Goal: Complete application form

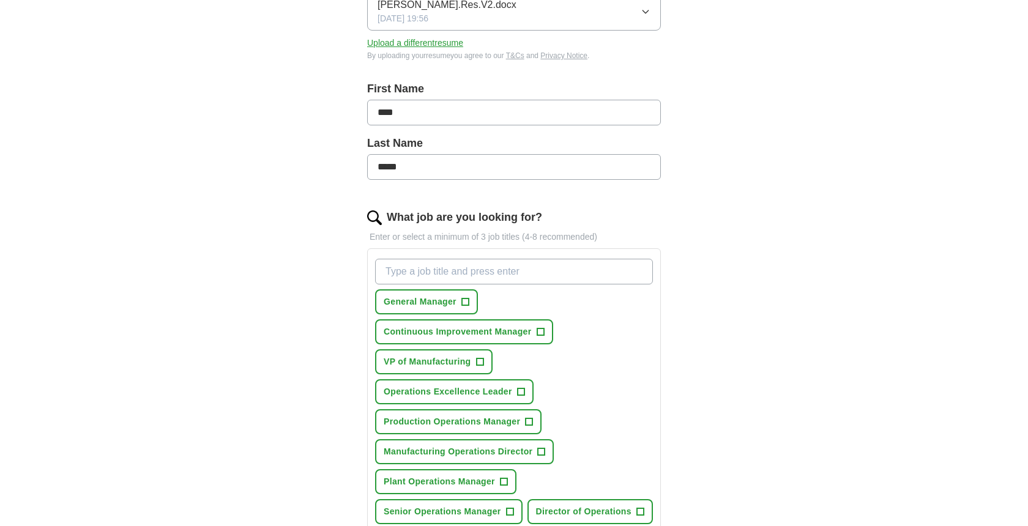
scroll to position [208, 0]
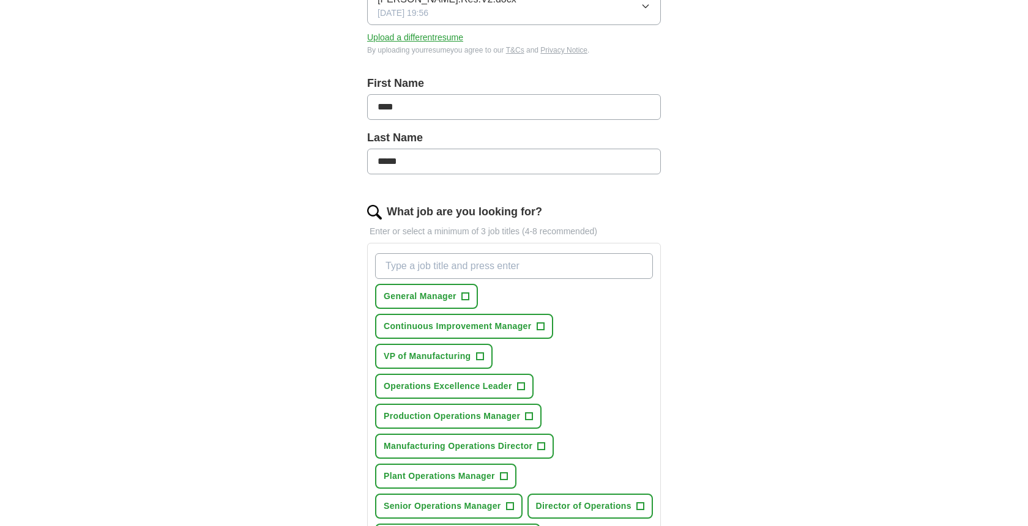
click at [477, 356] on span "+" at bounding box center [479, 357] width 7 height 10
click at [465, 297] on span "+" at bounding box center [465, 297] width 7 height 10
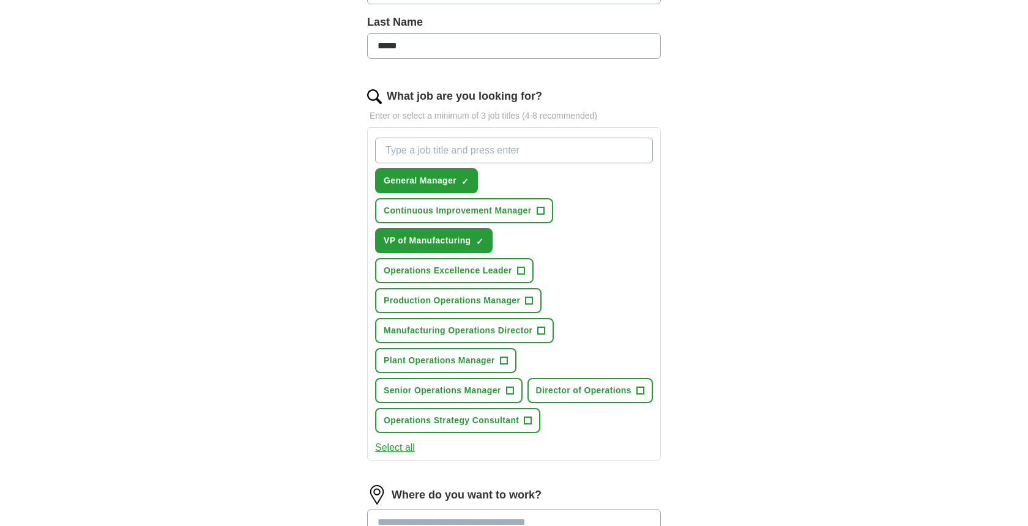
scroll to position [324, 0]
click at [637, 395] on span "+" at bounding box center [640, 390] width 7 height 10
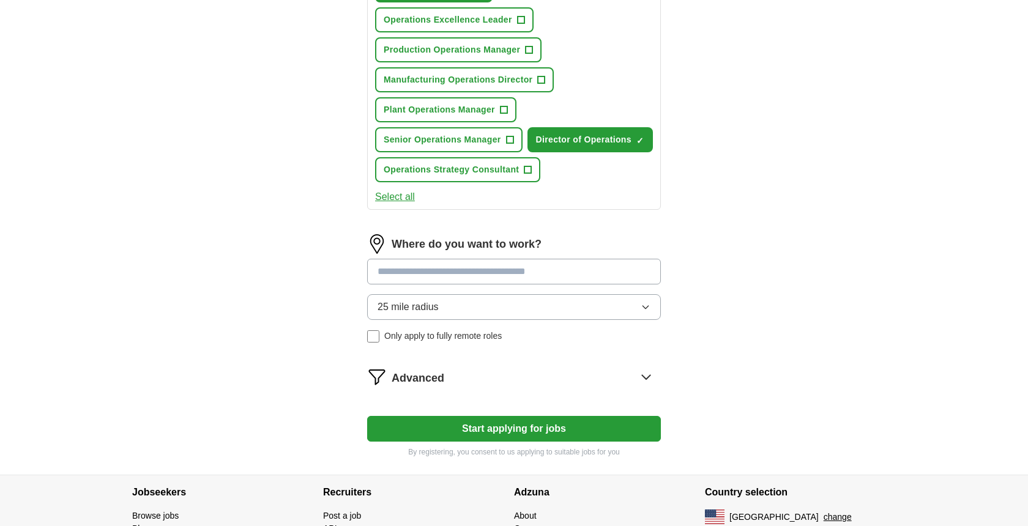
scroll to position [598, 0]
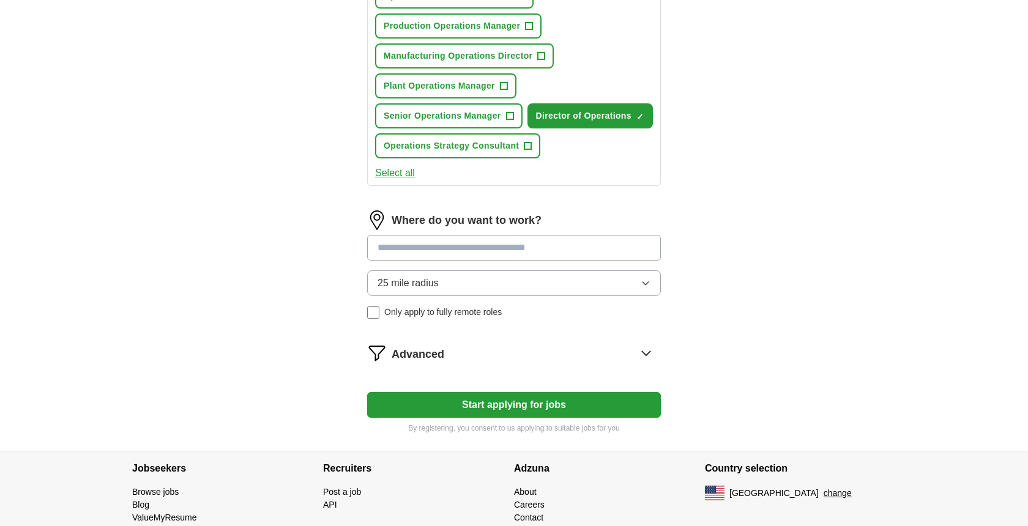
click at [485, 261] on input at bounding box center [514, 248] width 294 height 26
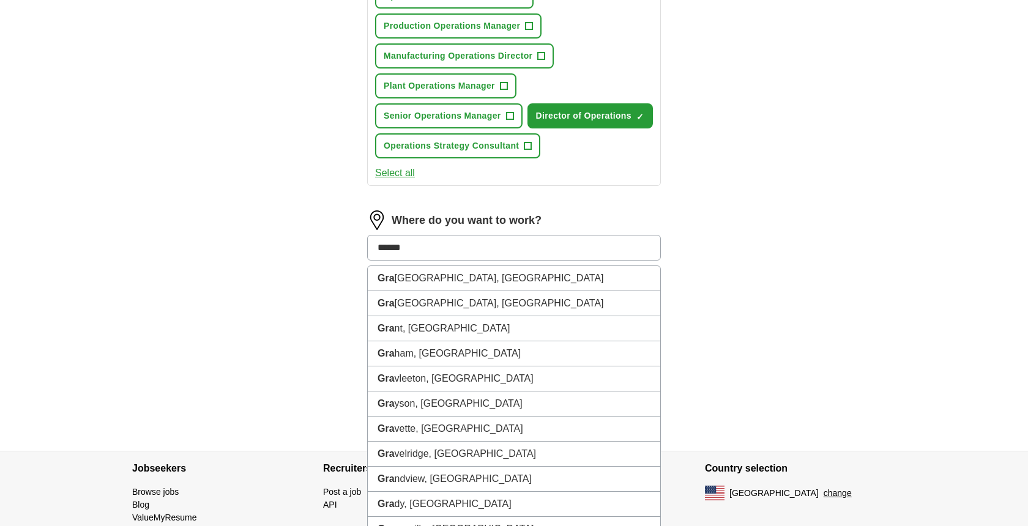
type input "*******"
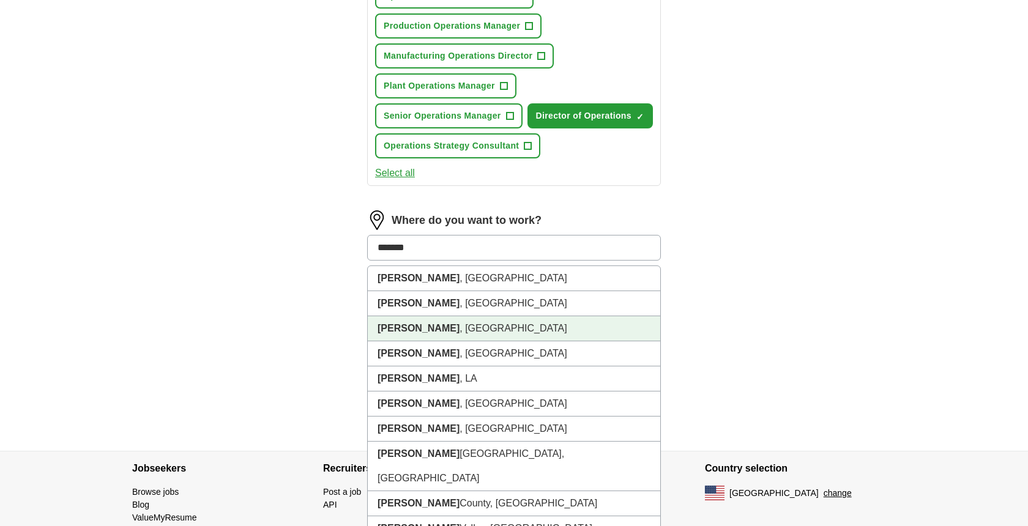
click at [497, 342] on li "[PERSON_NAME] , [GEOGRAPHIC_DATA]" at bounding box center [514, 329] width 293 height 25
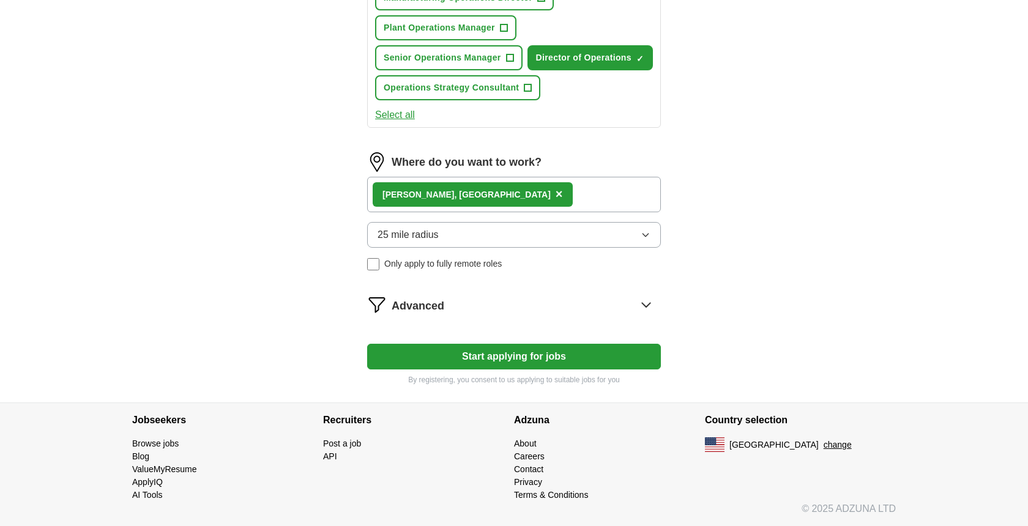
scroll to position [686, 0]
click at [625, 302] on div "Advanced" at bounding box center [526, 305] width 269 height 20
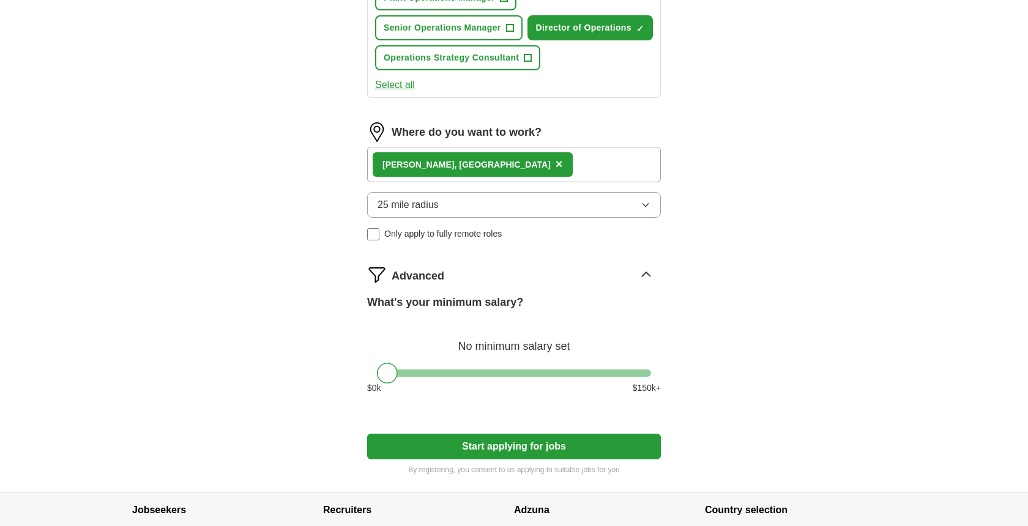
click at [625, 285] on div "Advanced" at bounding box center [526, 275] width 269 height 20
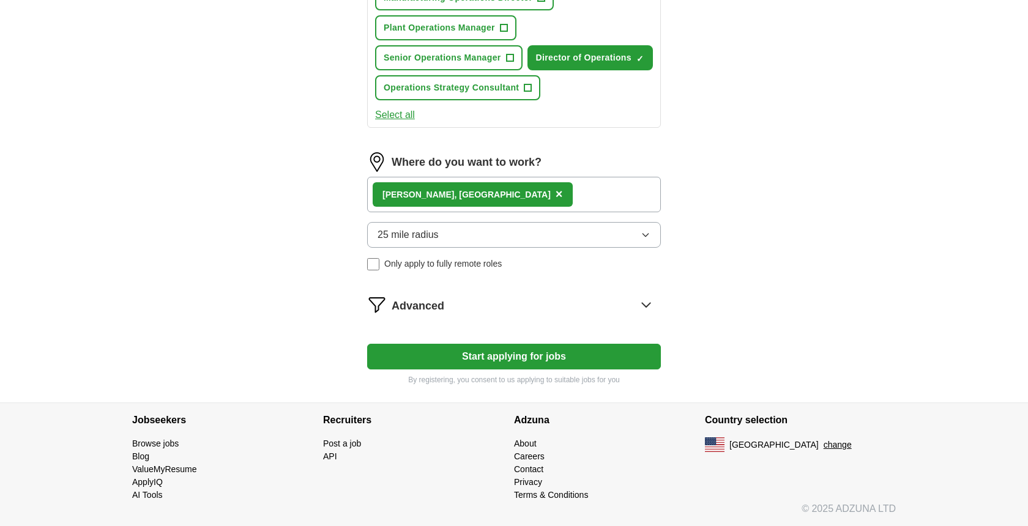
click at [625, 302] on div "Advanced" at bounding box center [526, 305] width 269 height 20
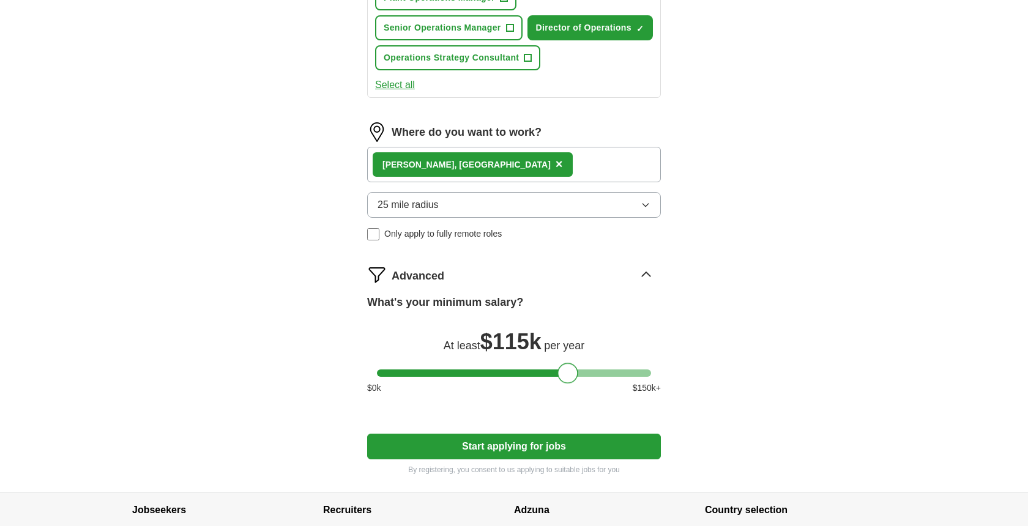
drag, startPoint x: 388, startPoint y: 406, endPoint x: 569, endPoint y: 405, distance: 180.6
click at [569, 384] on div at bounding box center [568, 373] width 21 height 21
drag, startPoint x: 569, startPoint y: 405, endPoint x: 600, endPoint y: 408, distance: 31.4
click at [600, 384] on div at bounding box center [599, 373] width 21 height 21
click at [563, 460] on button "Start applying for jobs" at bounding box center [514, 447] width 294 height 26
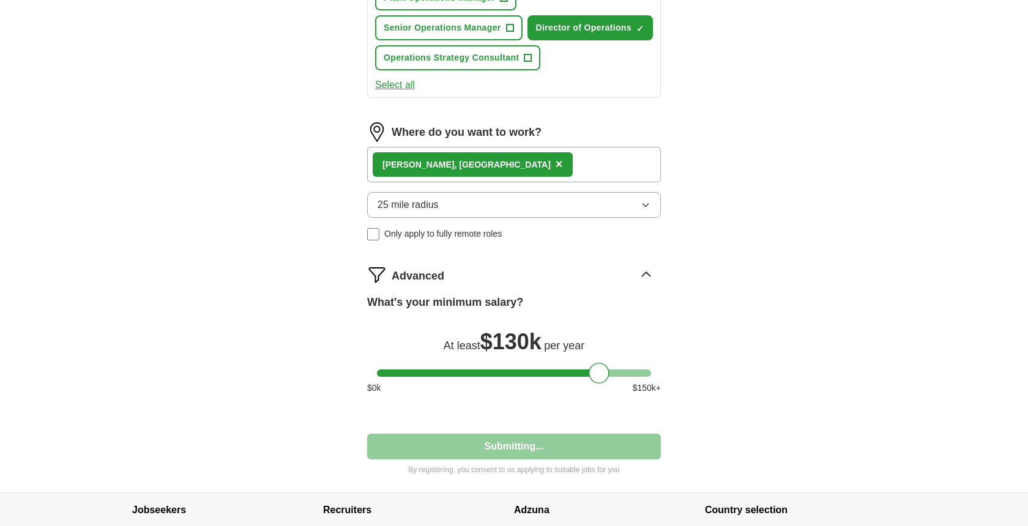
select select "**"
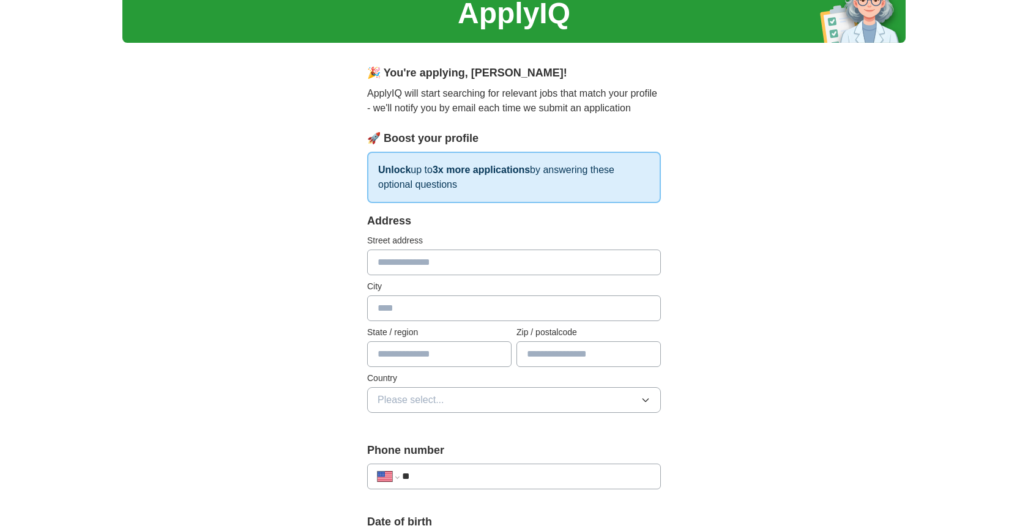
scroll to position [54, 0]
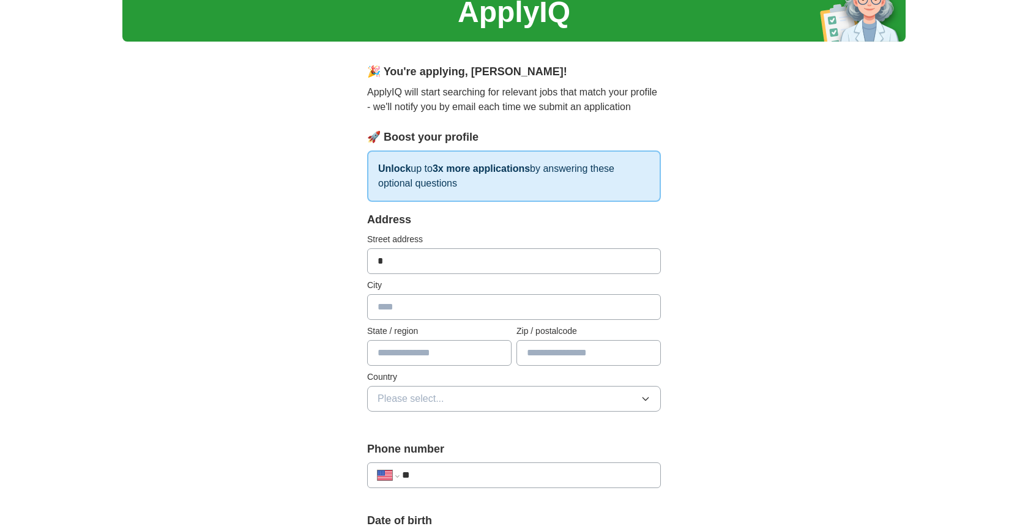
type input "**"
type input "**********"
type input "*******"
type input "**"
type input "*****"
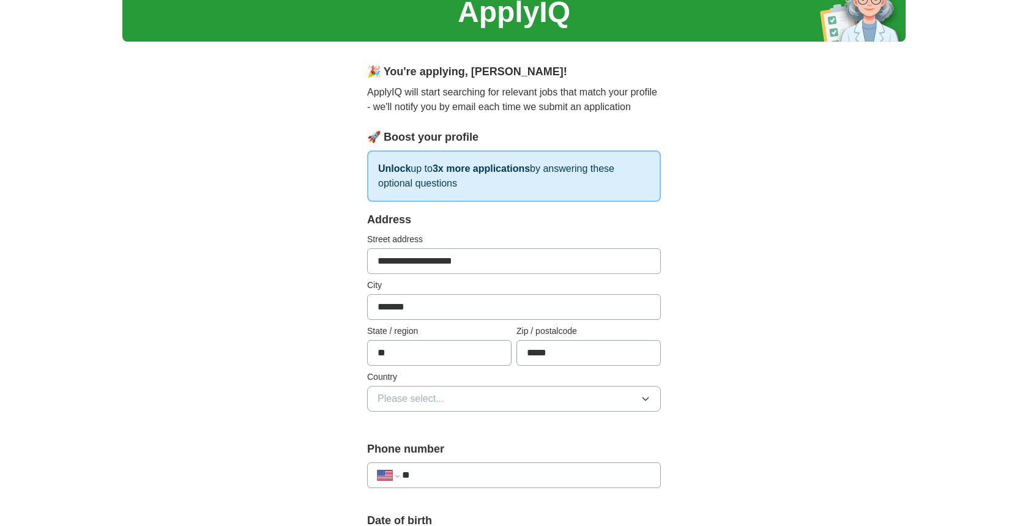
click at [524, 397] on button "Please select..." at bounding box center [514, 399] width 294 height 26
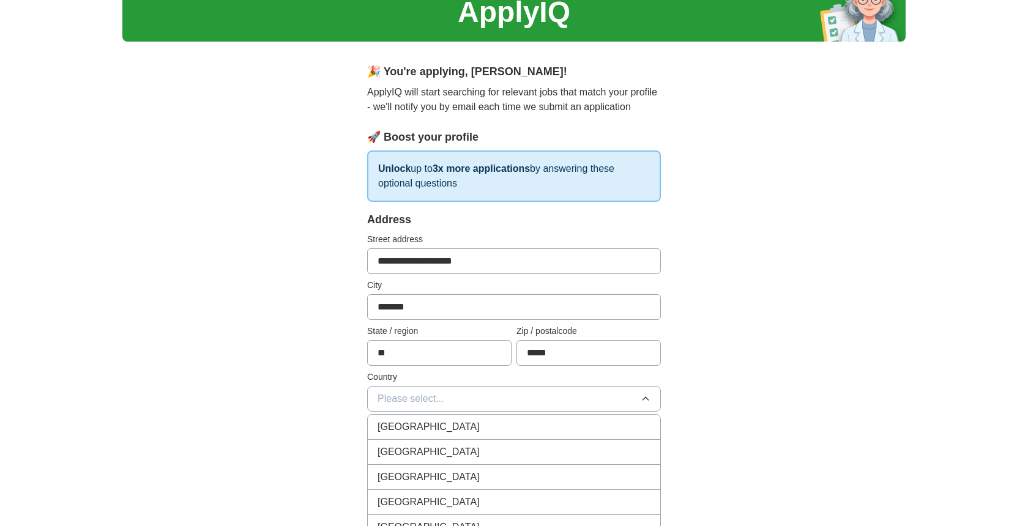
click at [519, 451] on div "[GEOGRAPHIC_DATA]" at bounding box center [514, 452] width 273 height 15
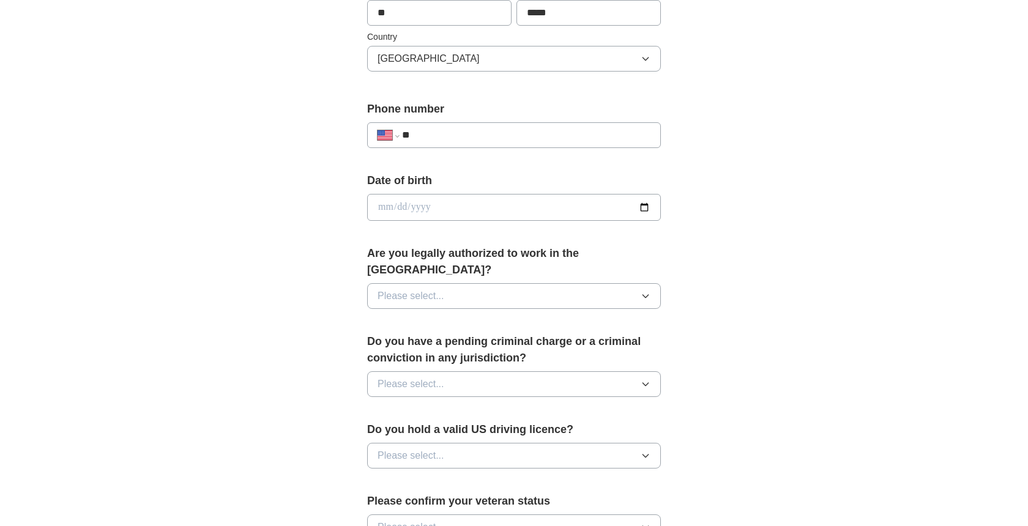
scroll to position [397, 0]
click at [477, 282] on button "Please select..." at bounding box center [514, 295] width 294 height 26
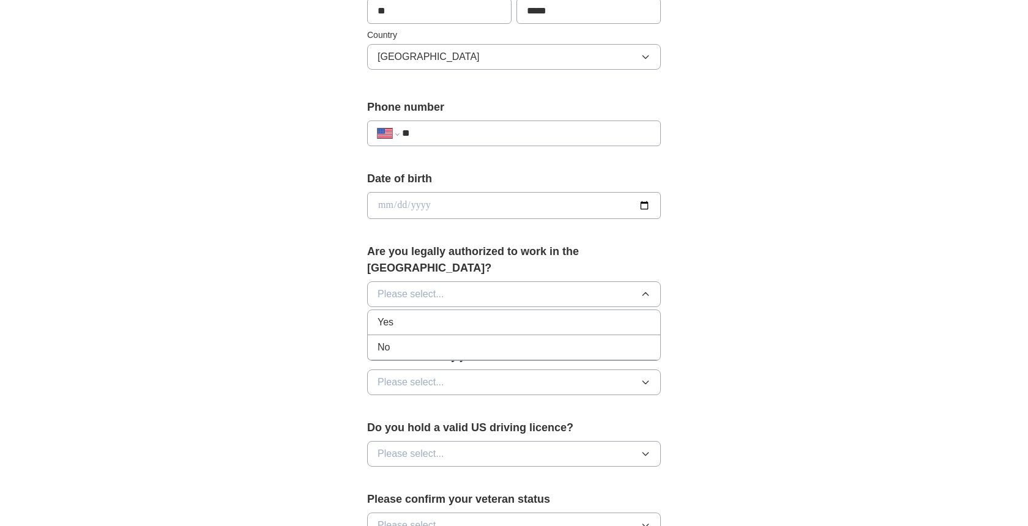
click at [468, 310] on li "Yes" at bounding box center [514, 322] width 293 height 25
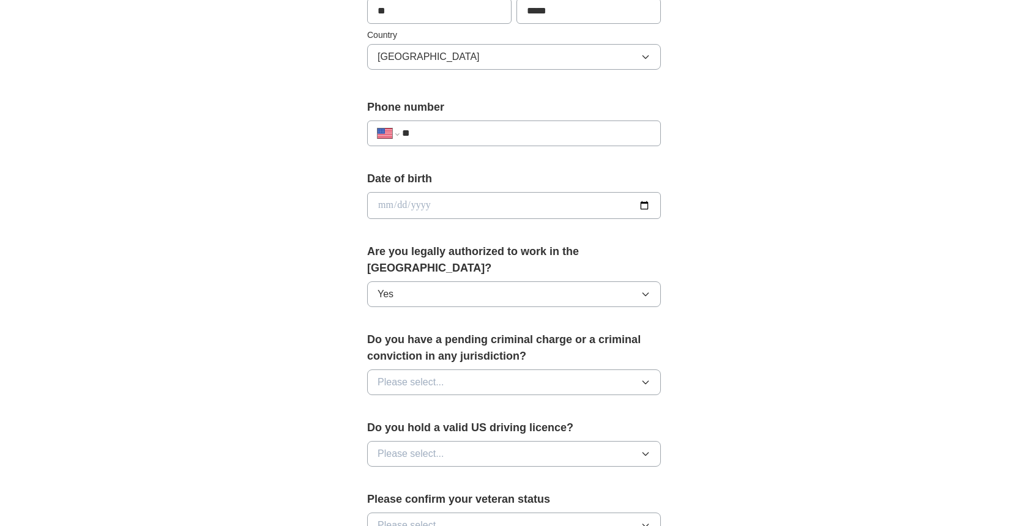
click at [489, 370] on button "Please select..." at bounding box center [514, 383] width 294 height 26
click at [475, 429] on div "No" at bounding box center [514, 436] width 273 height 15
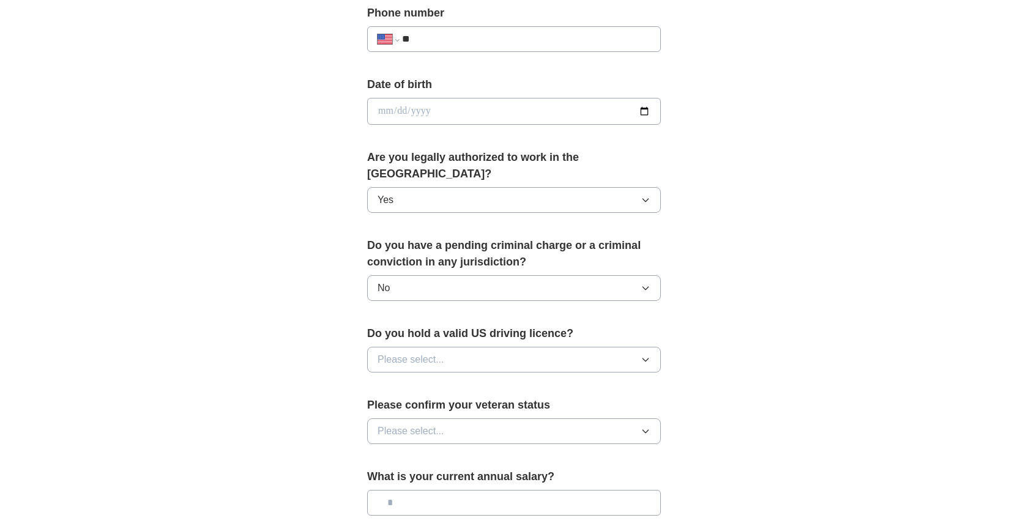
scroll to position [517, 0]
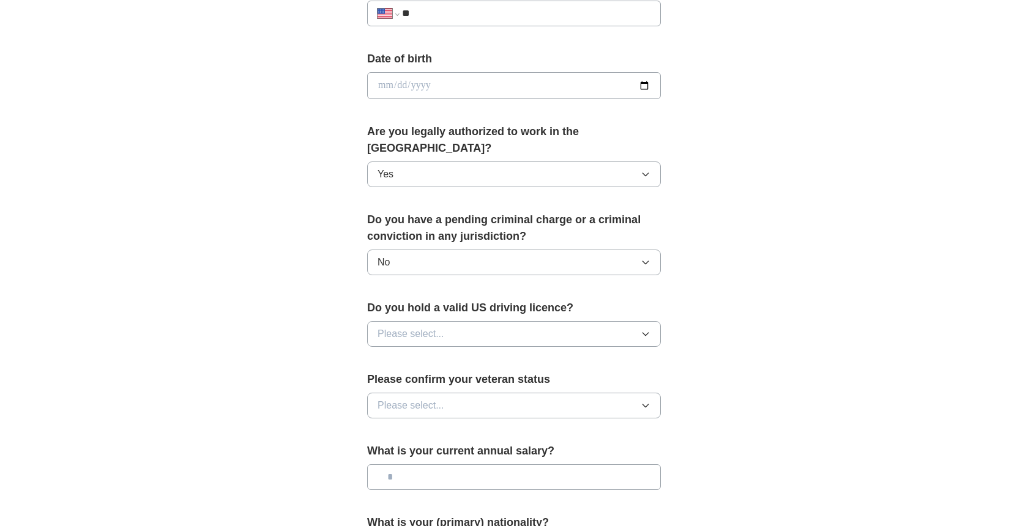
click at [521, 321] on button "Please select..." at bounding box center [514, 334] width 294 height 26
click at [514, 355] on div "Yes" at bounding box center [514, 362] width 273 height 15
click at [533, 393] on button "Please select..." at bounding box center [514, 406] width 294 height 26
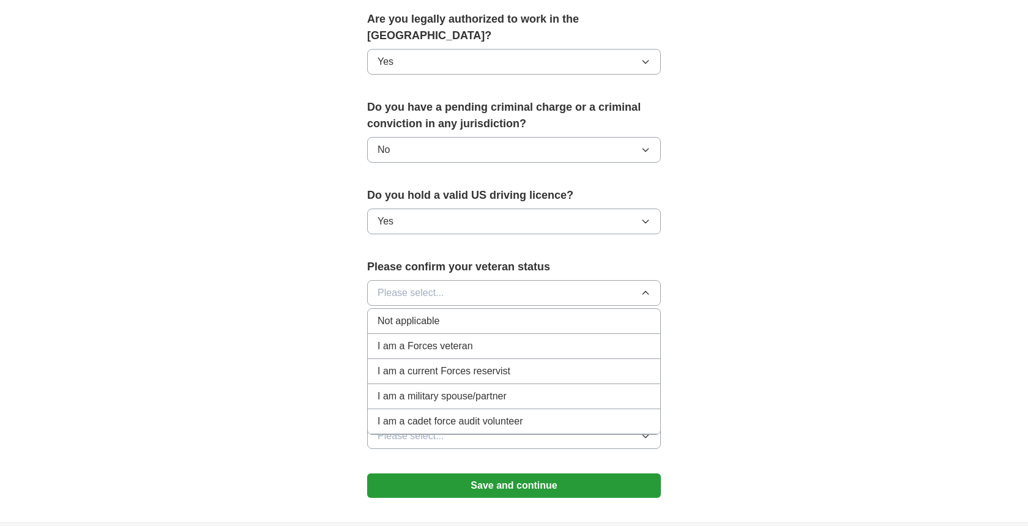
scroll to position [632, 0]
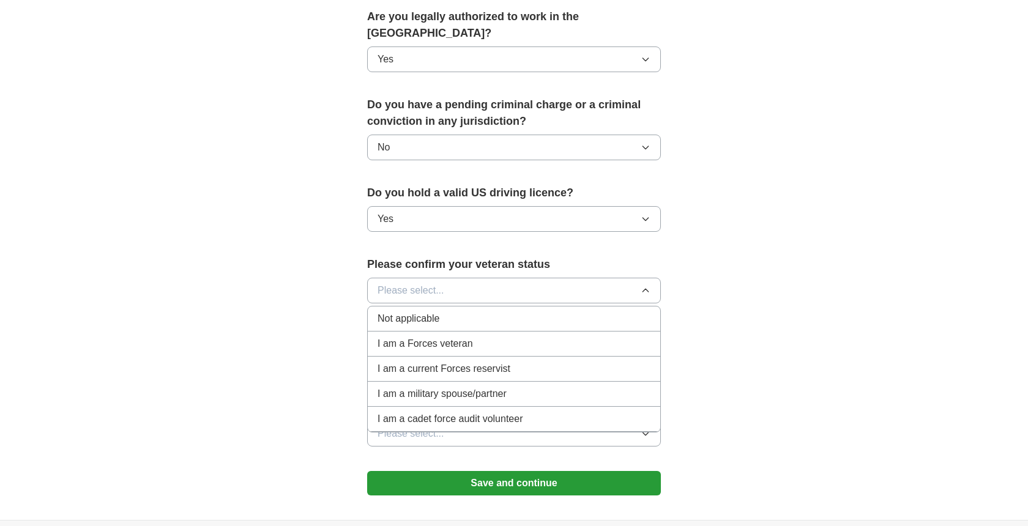
click at [486, 312] on div "Not applicable" at bounding box center [514, 319] width 273 height 15
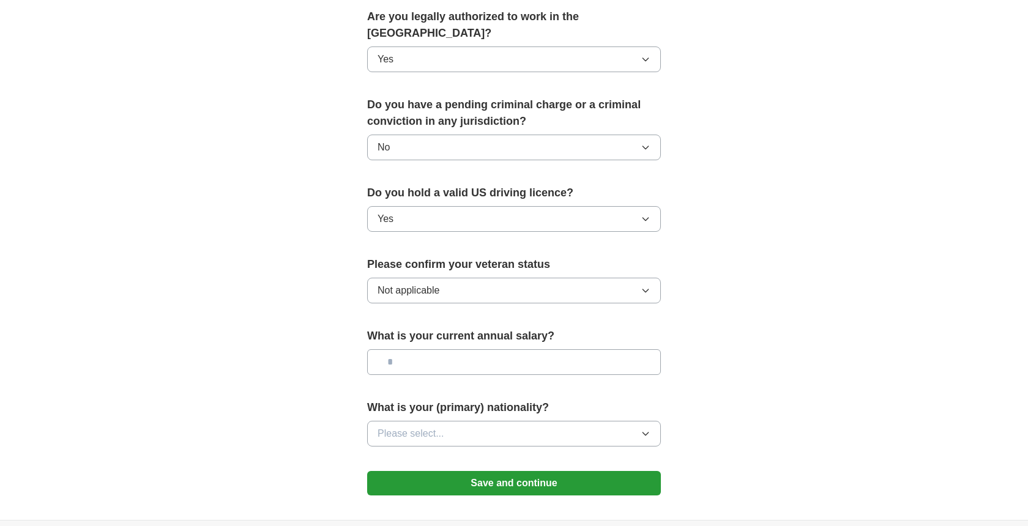
click at [511, 421] on button "Please select..." at bounding box center [514, 434] width 294 height 26
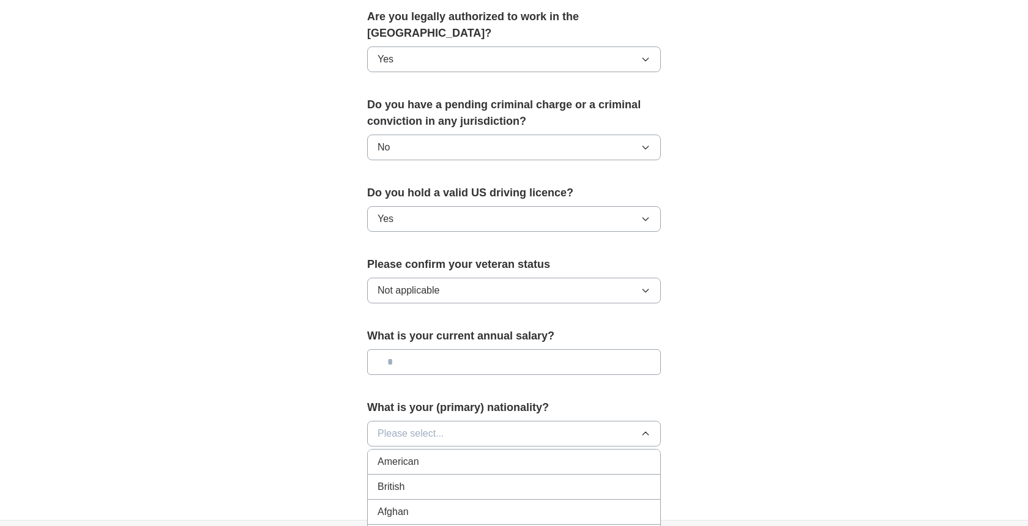
click at [511, 455] on div "American" at bounding box center [514, 462] width 273 height 15
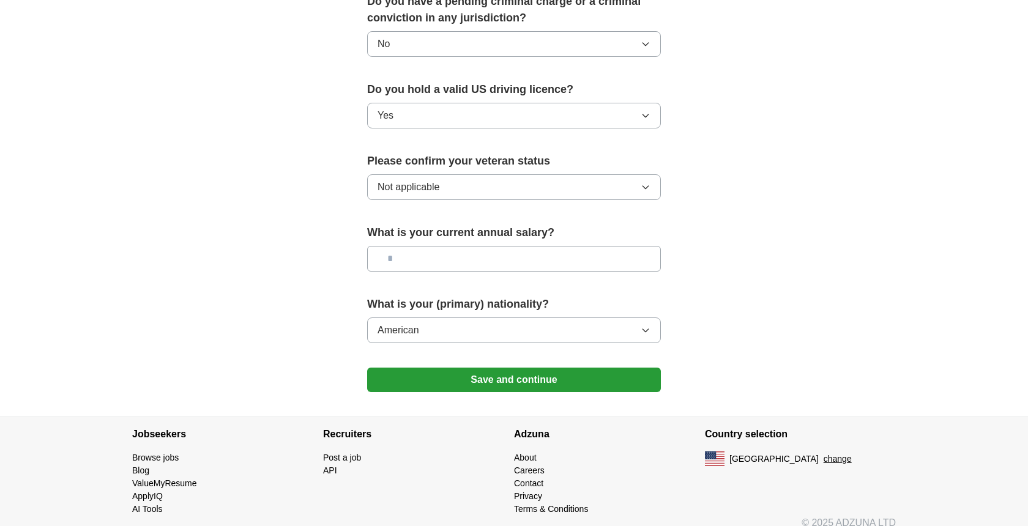
scroll to position [734, 0]
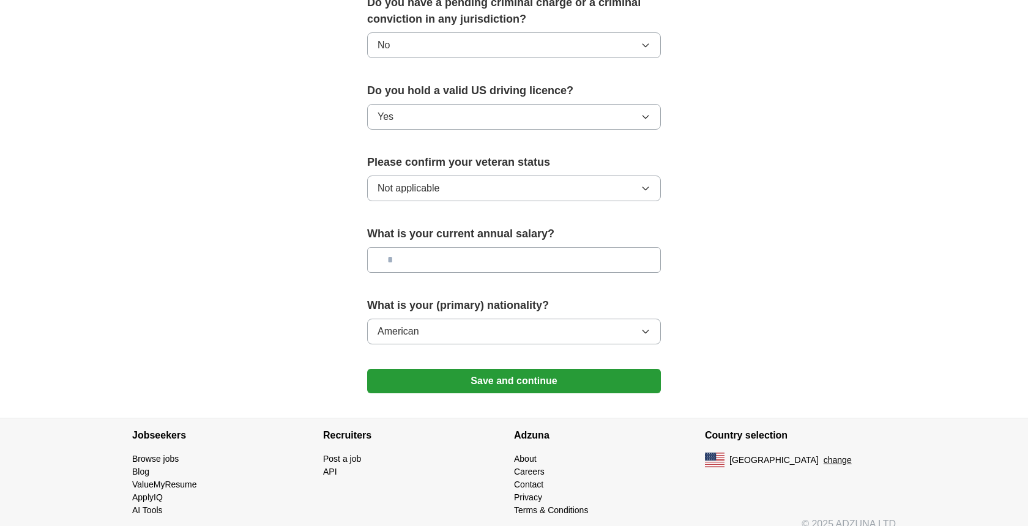
click at [596, 369] on button "Save and continue" at bounding box center [514, 381] width 294 height 24
